Goal: Navigation & Orientation: Find specific page/section

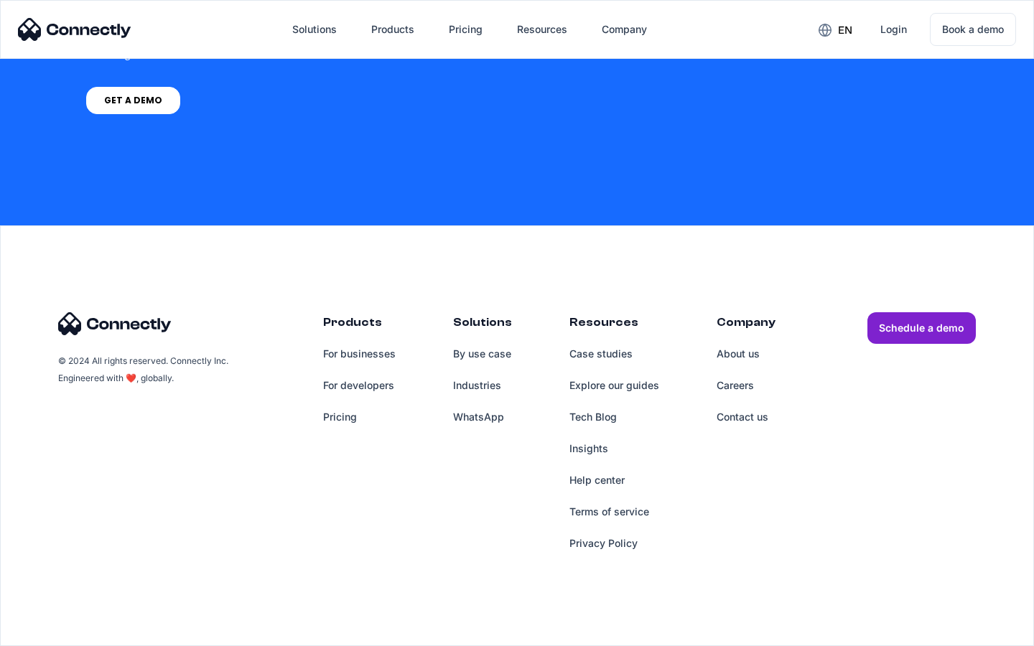
scroll to position [4186, 0]
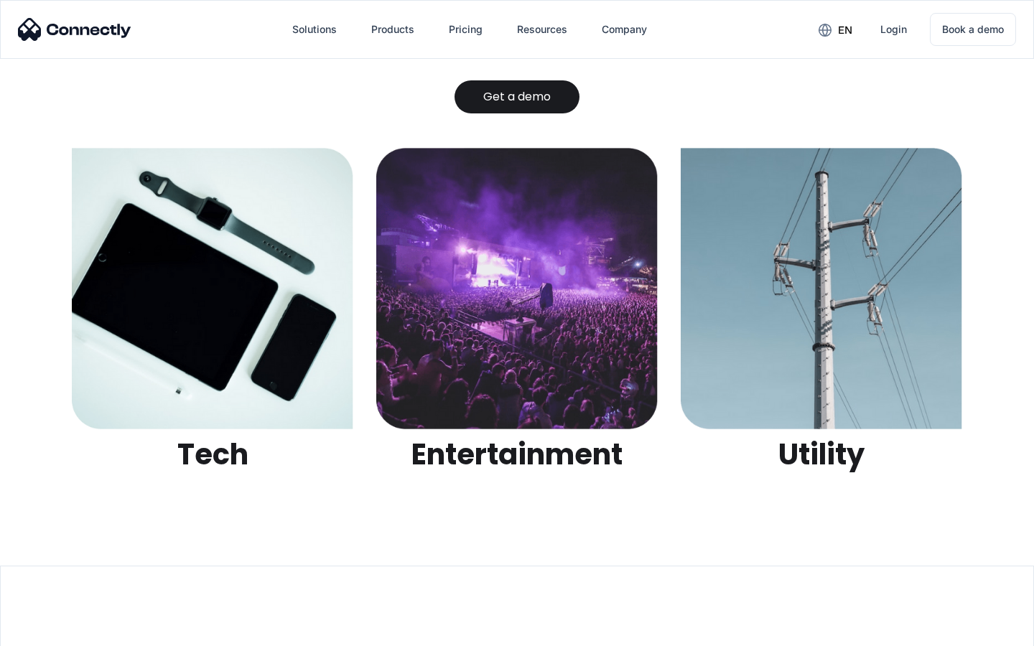
scroll to position [4529, 0]
